Goal: Task Accomplishment & Management: Manage account settings

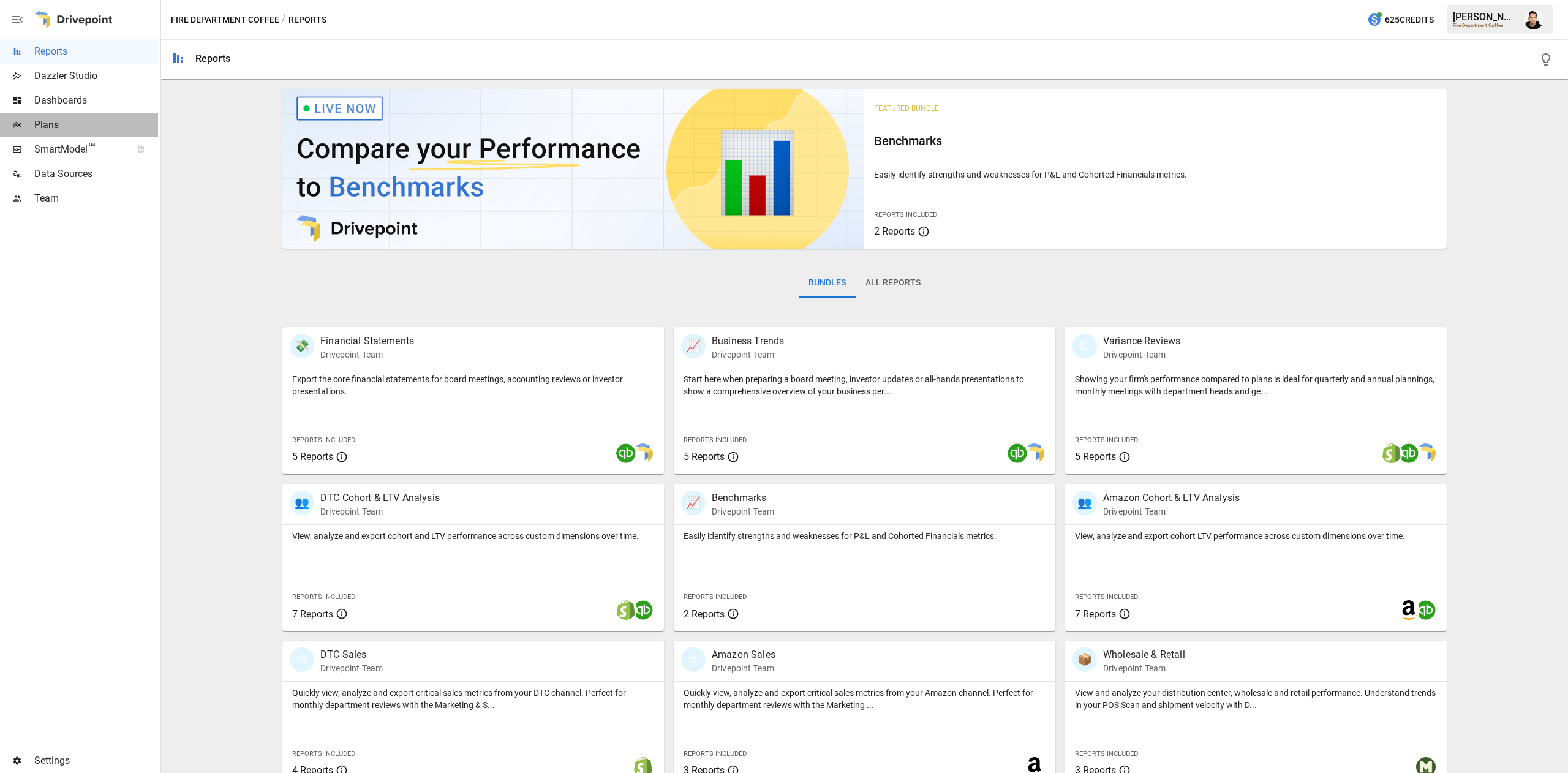
click at [52, 121] on span "Plans" at bounding box center [96, 125] width 124 height 15
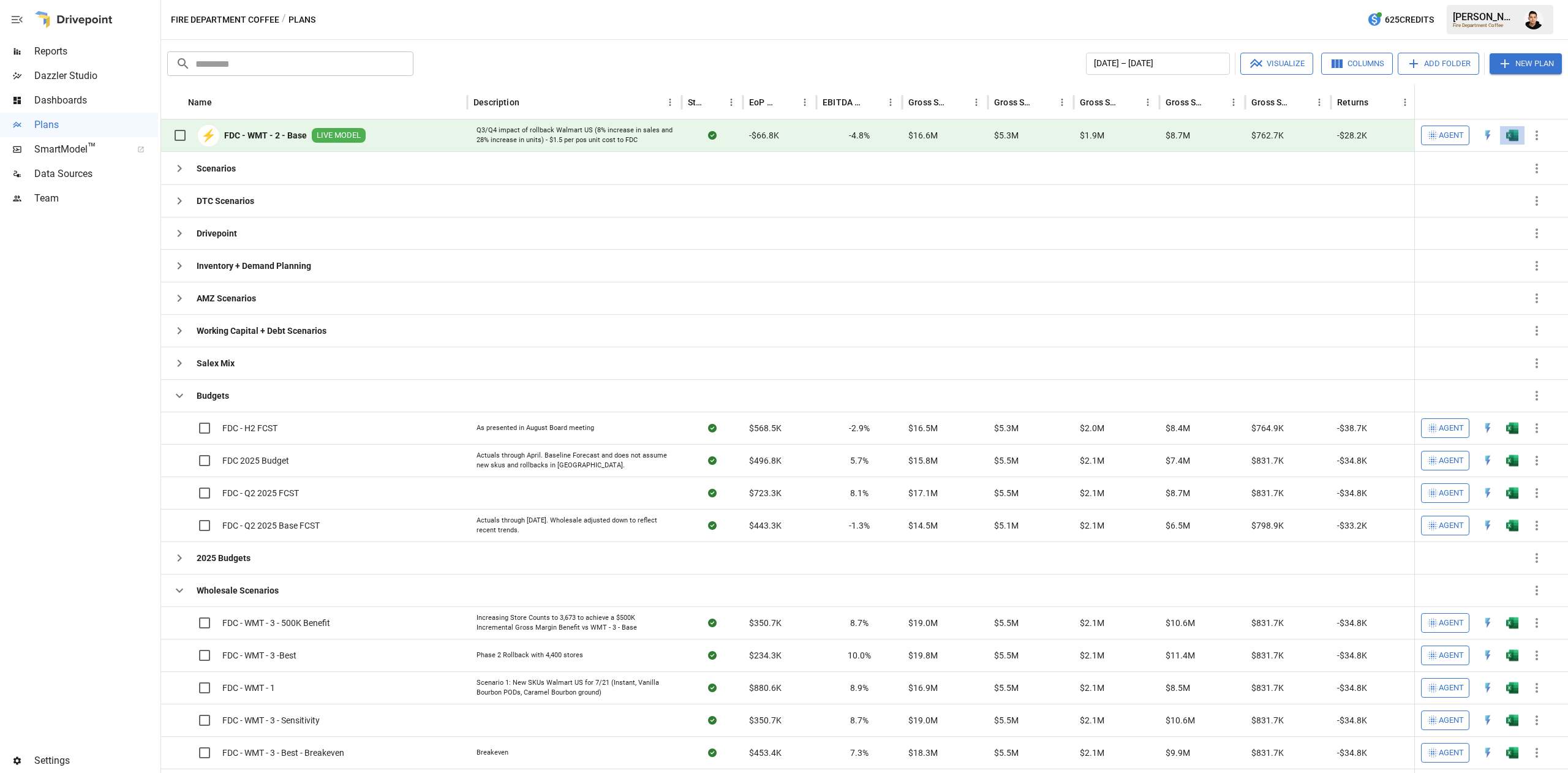
click at [1500, 136] on button "button" at bounding box center [1511, 135] width 39 height 19
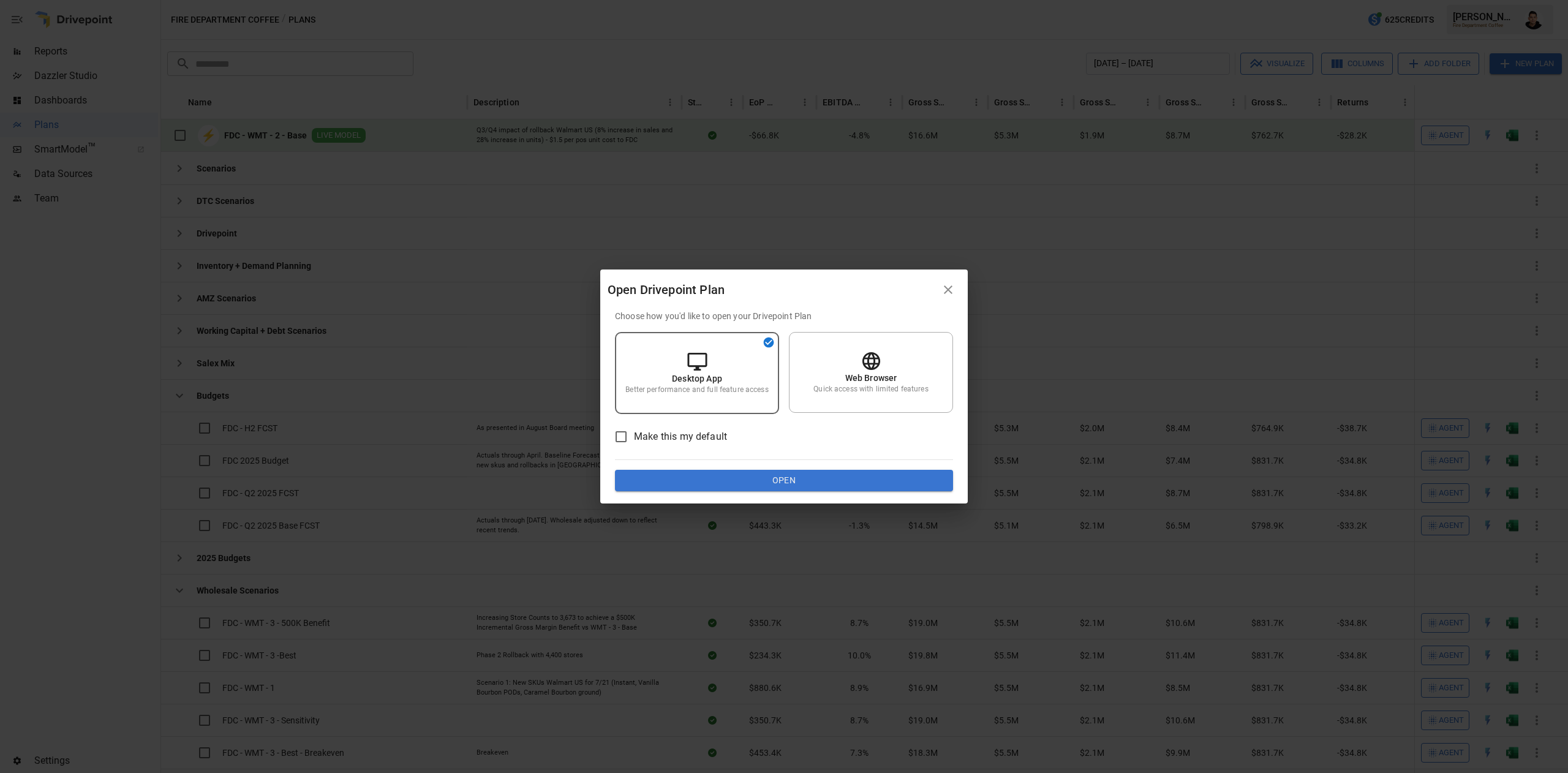
click at [747, 478] on button "Open" at bounding box center [784, 481] width 338 height 22
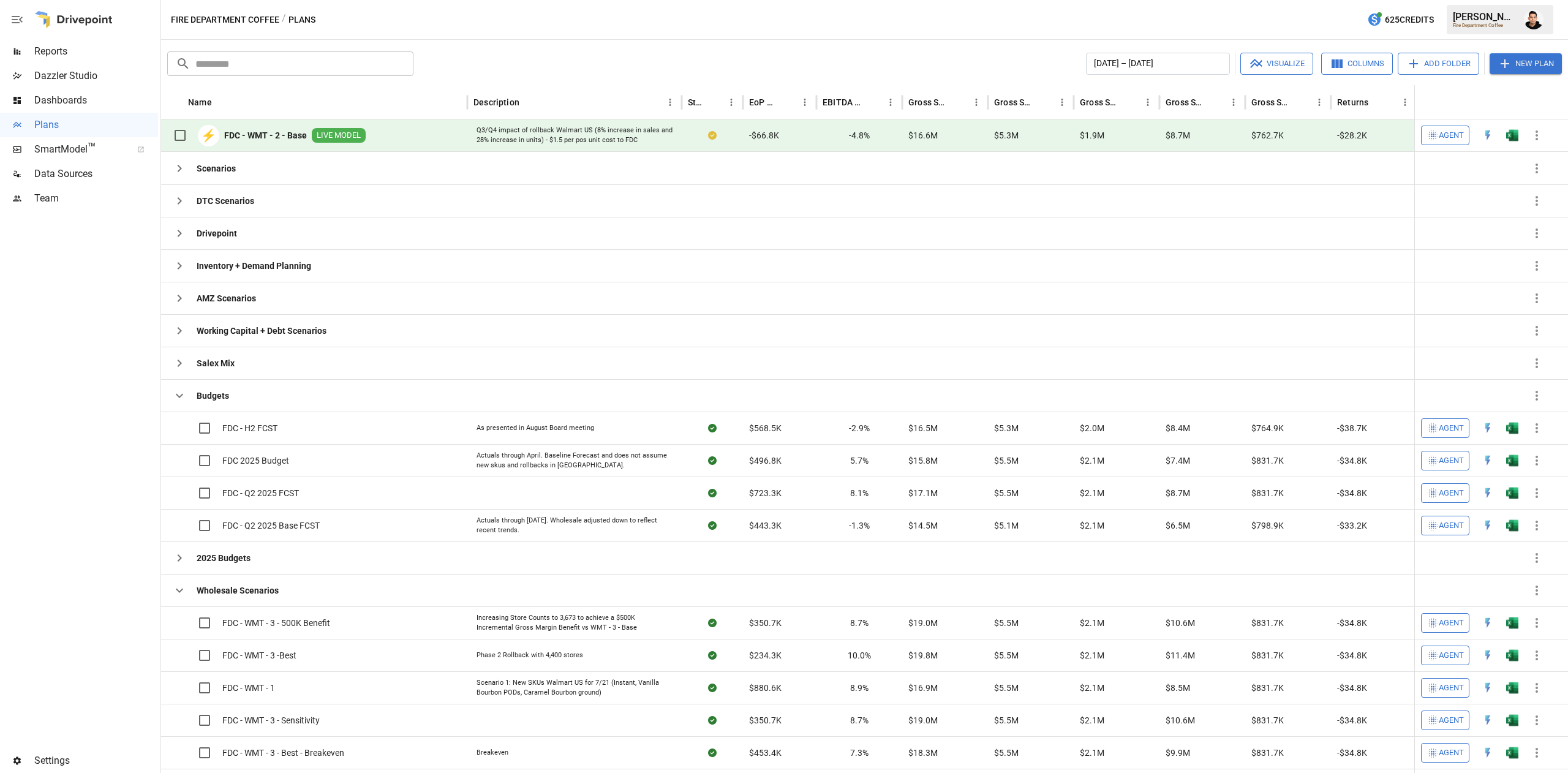
click at [861, 19] on div "Fire Department Coffee / Plans 625 Credits [PERSON_NAME] Fire Department Coffee" at bounding box center [864, 19] width 1407 height 39
click at [1521, 26] on button "button" at bounding box center [1534, 19] width 34 height 34
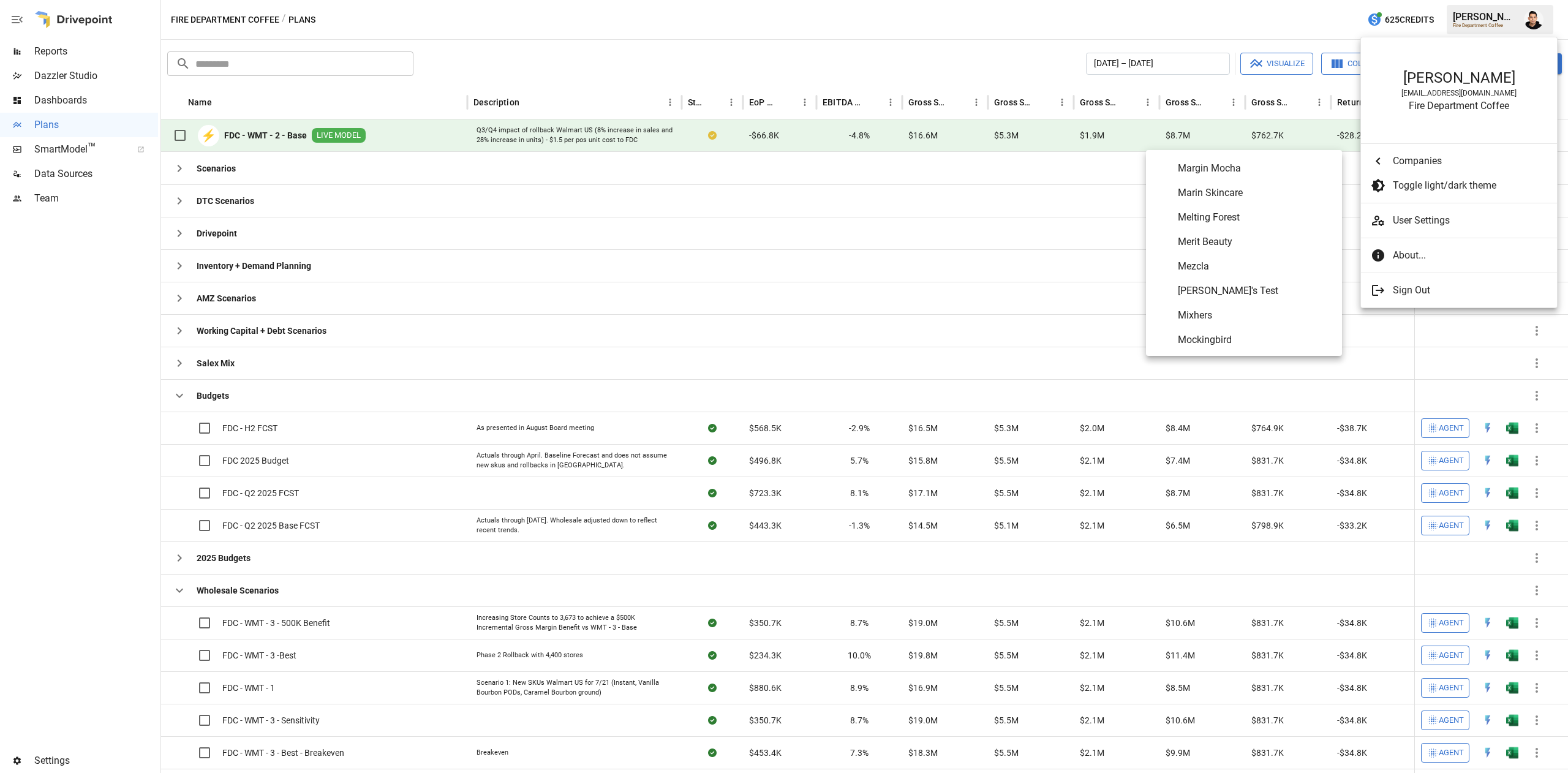
scroll to position [4865, 0]
click at [1212, 249] on span "Oats Overnight" at bounding box center [1255, 253] width 155 height 15
